Goal: Task Accomplishment & Management: Use online tool/utility

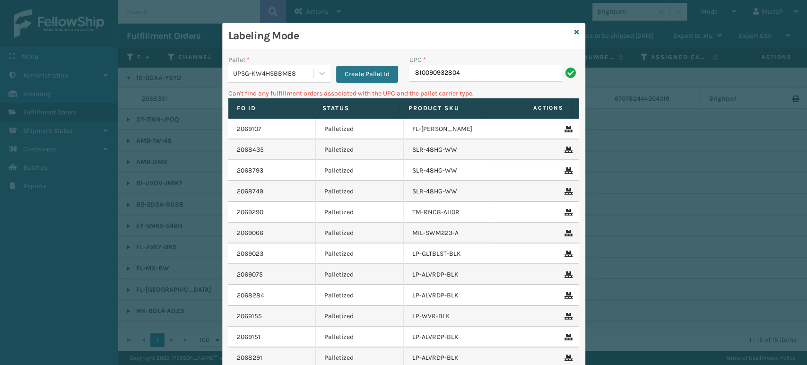
click at [569, 33] on div "Labeling Mode" at bounding box center [404, 36] width 362 height 26
click at [575, 29] on div "Labeling Mode" at bounding box center [404, 36] width 362 height 26
click at [574, 29] on icon at bounding box center [576, 32] width 5 height 7
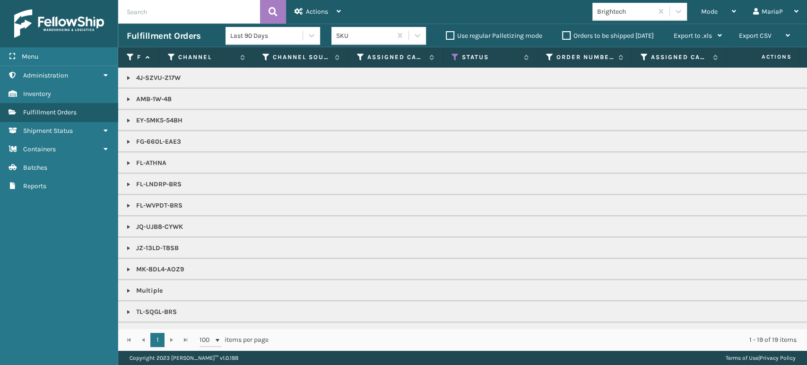
click at [564, 37] on label "Orders to be shipped [DATE]" at bounding box center [608, 36] width 92 height 8
click at [563, 36] on input "Orders to be shipped [DATE]" at bounding box center [562, 33] width 0 height 6
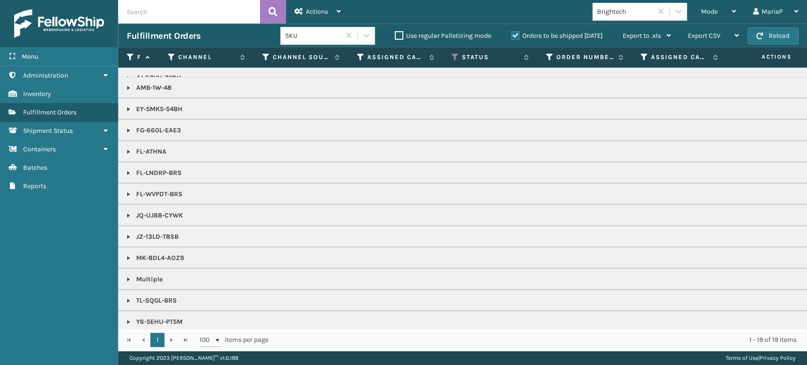
scroll to position [22, 0]
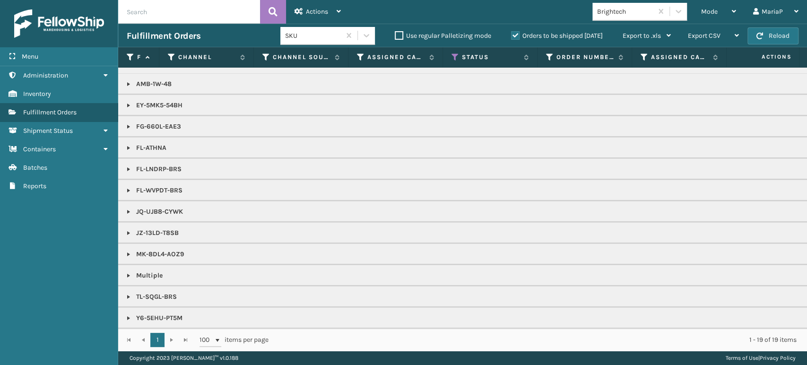
click at [129, 272] on link at bounding box center [129, 276] width 8 height 8
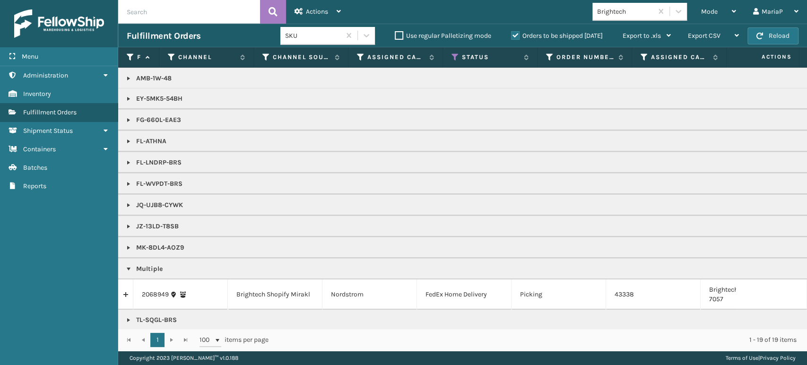
scroll to position [52, 0]
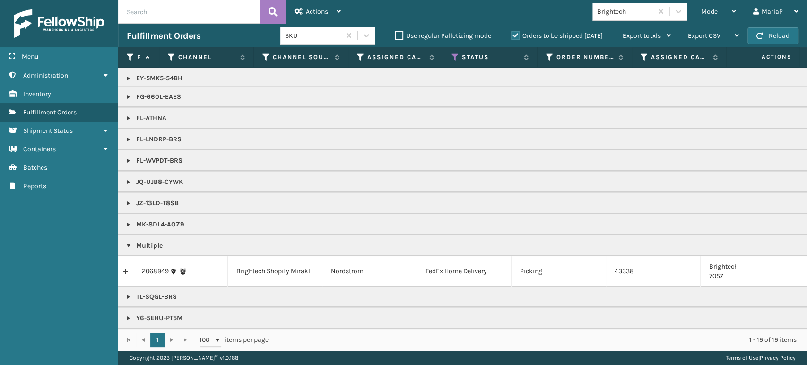
click at [127, 264] on link at bounding box center [125, 271] width 15 height 15
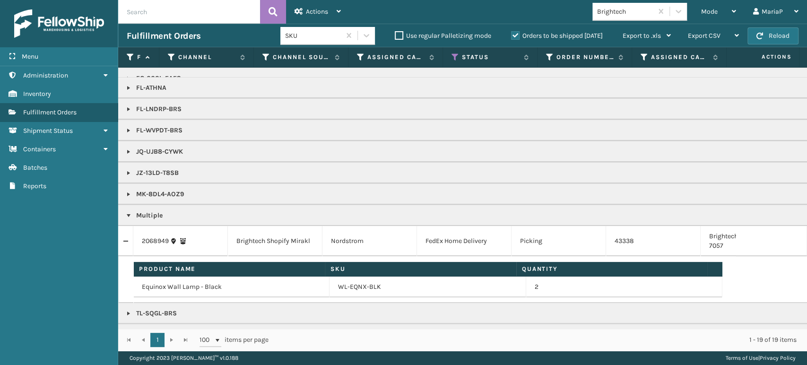
scroll to position [98, 0]
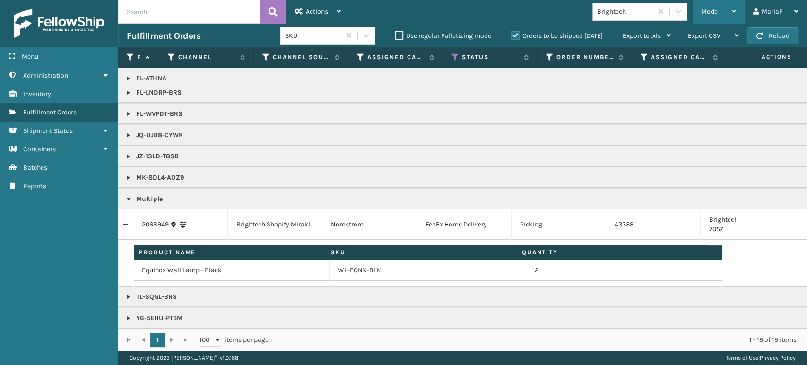
click at [704, 10] on span "Mode" at bounding box center [709, 12] width 17 height 8
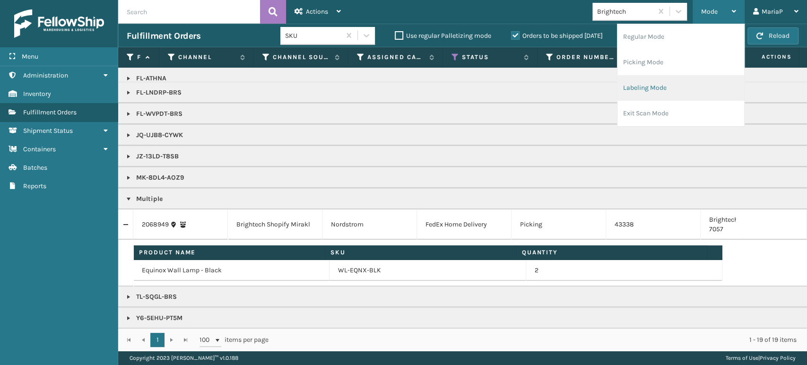
click at [683, 86] on li "Labeling Mode" at bounding box center [680, 88] width 127 height 26
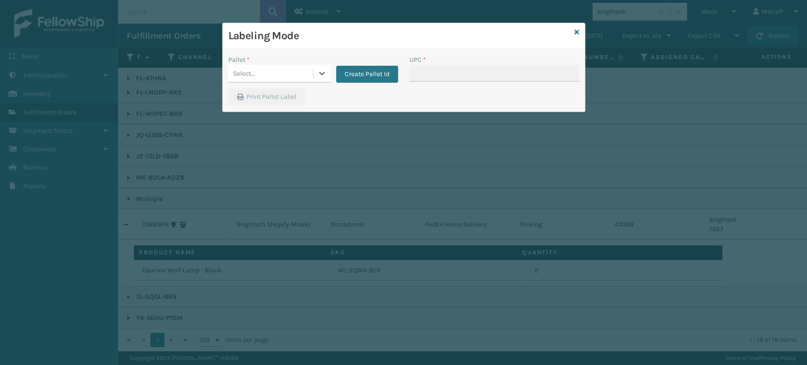
click at [284, 78] on div "Select..." at bounding box center [270, 74] width 85 height 16
click at [280, 115] on div "UPSG-KW4HSBBME8" at bounding box center [279, 114] width 102 height 17
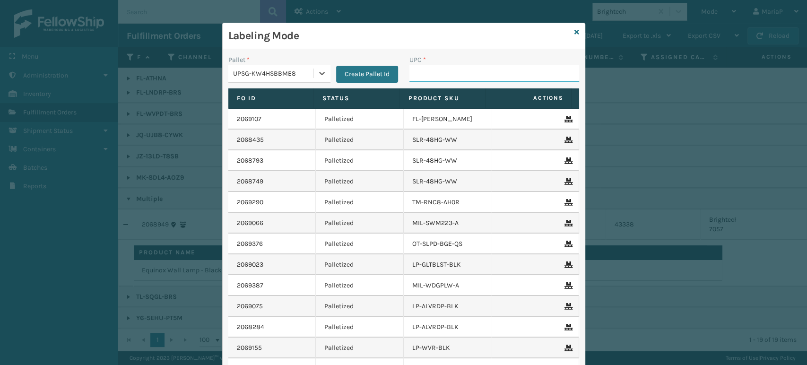
click at [445, 70] on input "UPC *" at bounding box center [494, 73] width 170 height 17
type input "LP-RMXPLS-BLk"
click at [458, 70] on input "UPC *" at bounding box center [494, 73] width 170 height 17
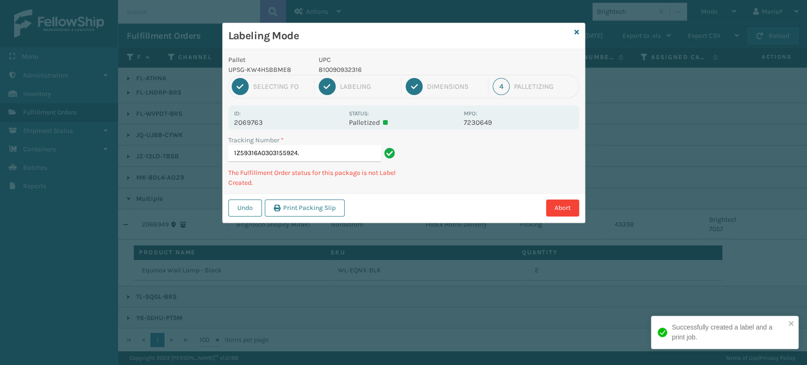
type input "1Z59316A0303155924."
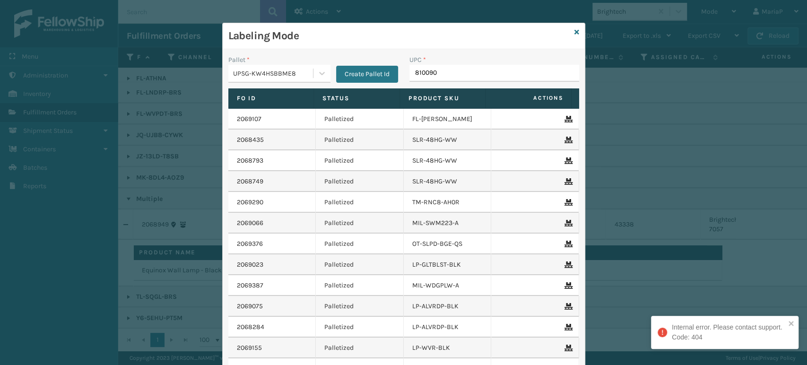
type input "8100909"
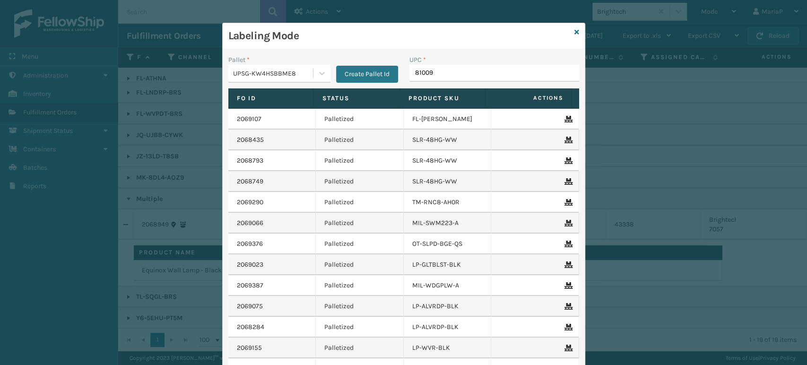
type input "810090"
type input "8428931"
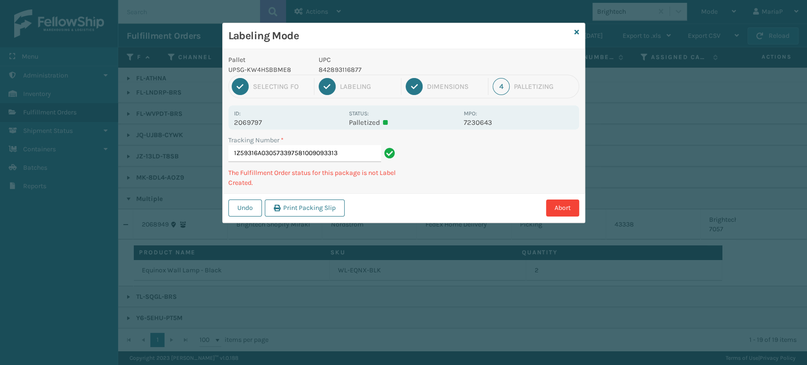
type input "1Z59316A0305733975810090933139"
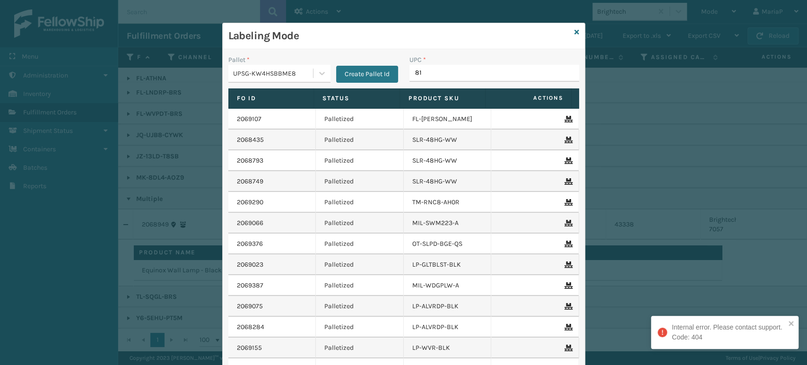
type input "810"
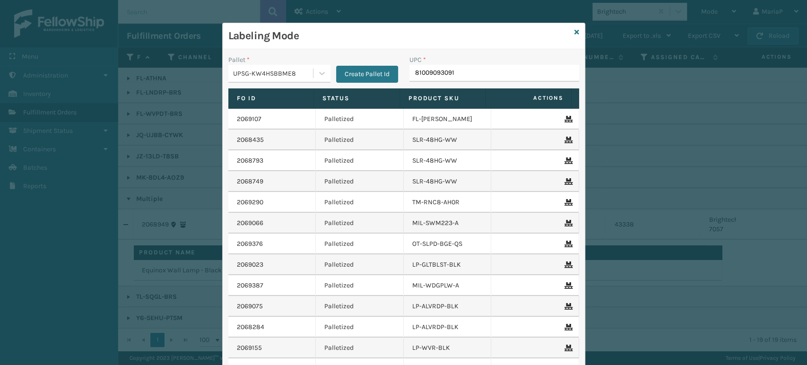
type input "810090930916"
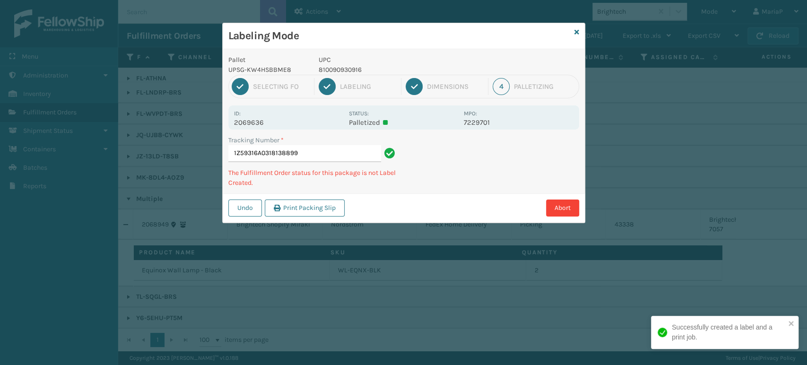
type input "1Z59316A0318138899L"
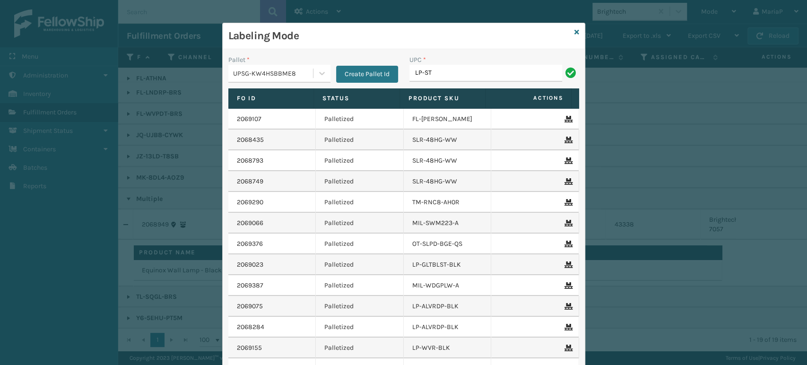
type input "LP-STMRC-SLV"
type input "0688880"
click at [475, 75] on input "UPC *" at bounding box center [494, 73] width 170 height 17
type input "8100909"
type input "8101613322"
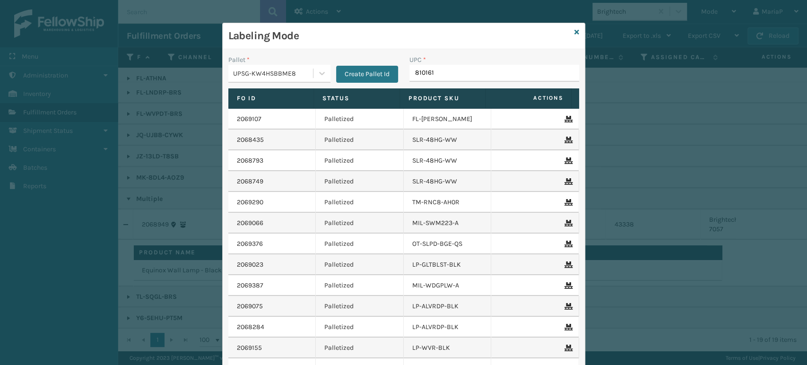
type input "8101613"
type input "8100909"
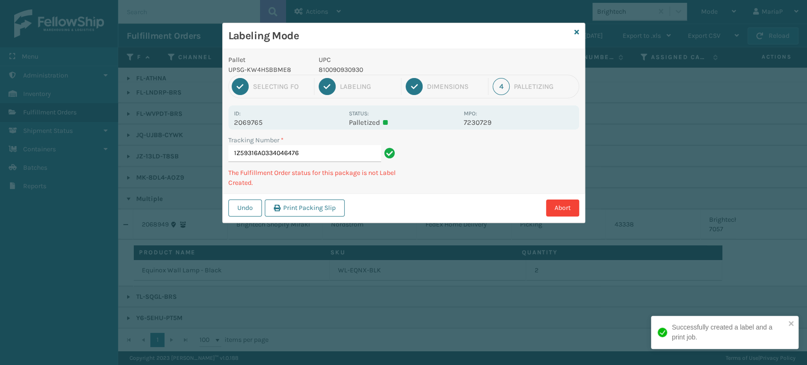
click at [341, 73] on p "810090930930" at bounding box center [388, 70] width 139 height 10
click at [341, 71] on p "810090930930" at bounding box center [388, 70] width 139 height 10
click at [339, 70] on p "810090930930" at bounding box center [388, 70] width 139 height 10
copy p "810090930930"
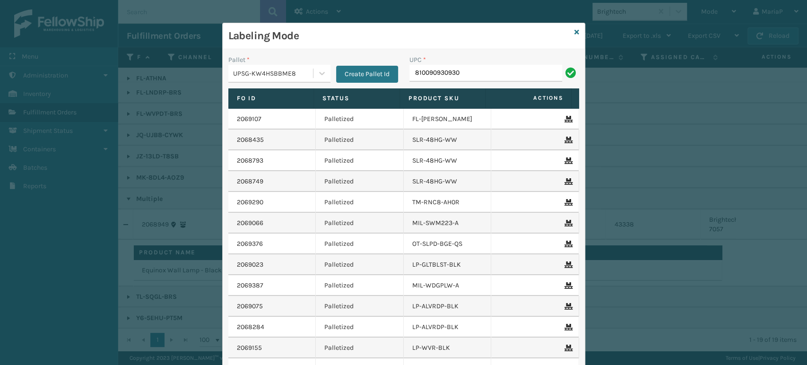
type input "810090930930"
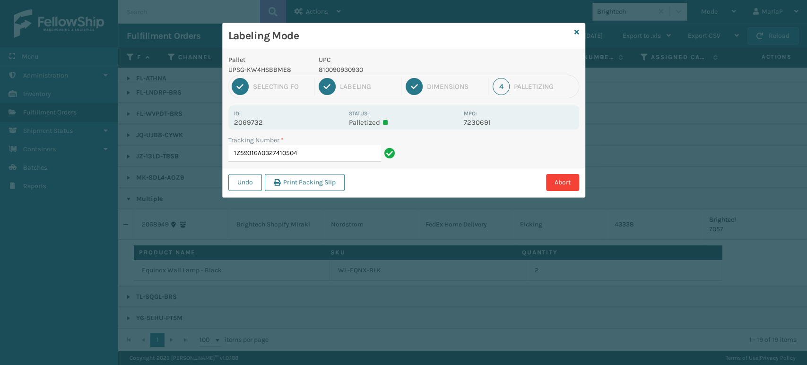
click at [429, 71] on p "810090930930" at bounding box center [388, 70] width 139 height 10
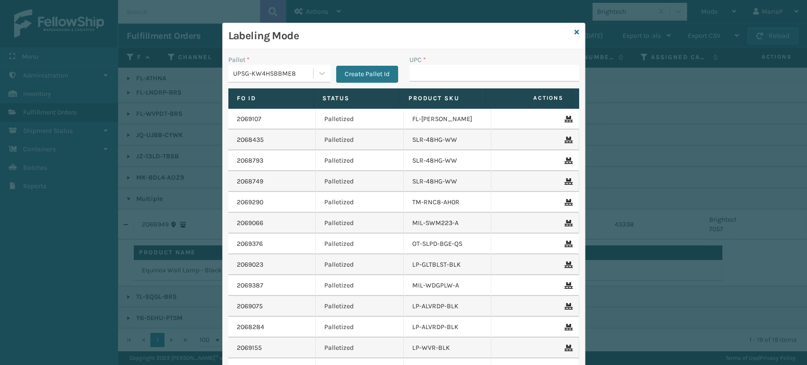
click at [430, 72] on input "UPC *" at bounding box center [494, 73] width 170 height 17
type input "810090930930"
drag, startPoint x: 427, startPoint y: 71, endPoint x: 407, endPoint y: 74, distance: 19.6
click at [409, 74] on input "810090930930" at bounding box center [485, 73] width 153 height 17
type input "810090930930"
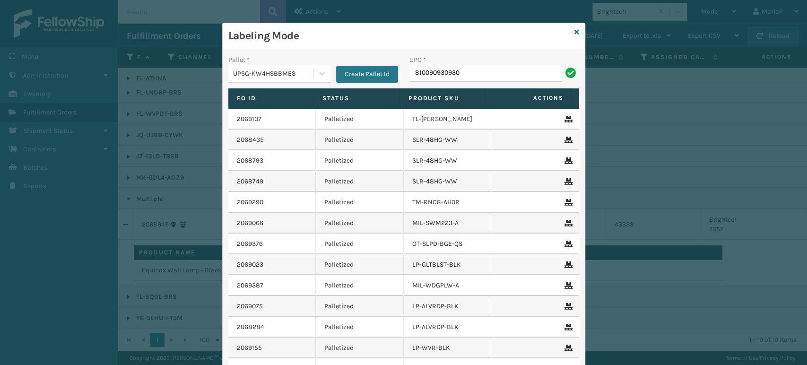
type input "810090930930"
